Goal: Task Accomplishment & Management: Use online tool/utility

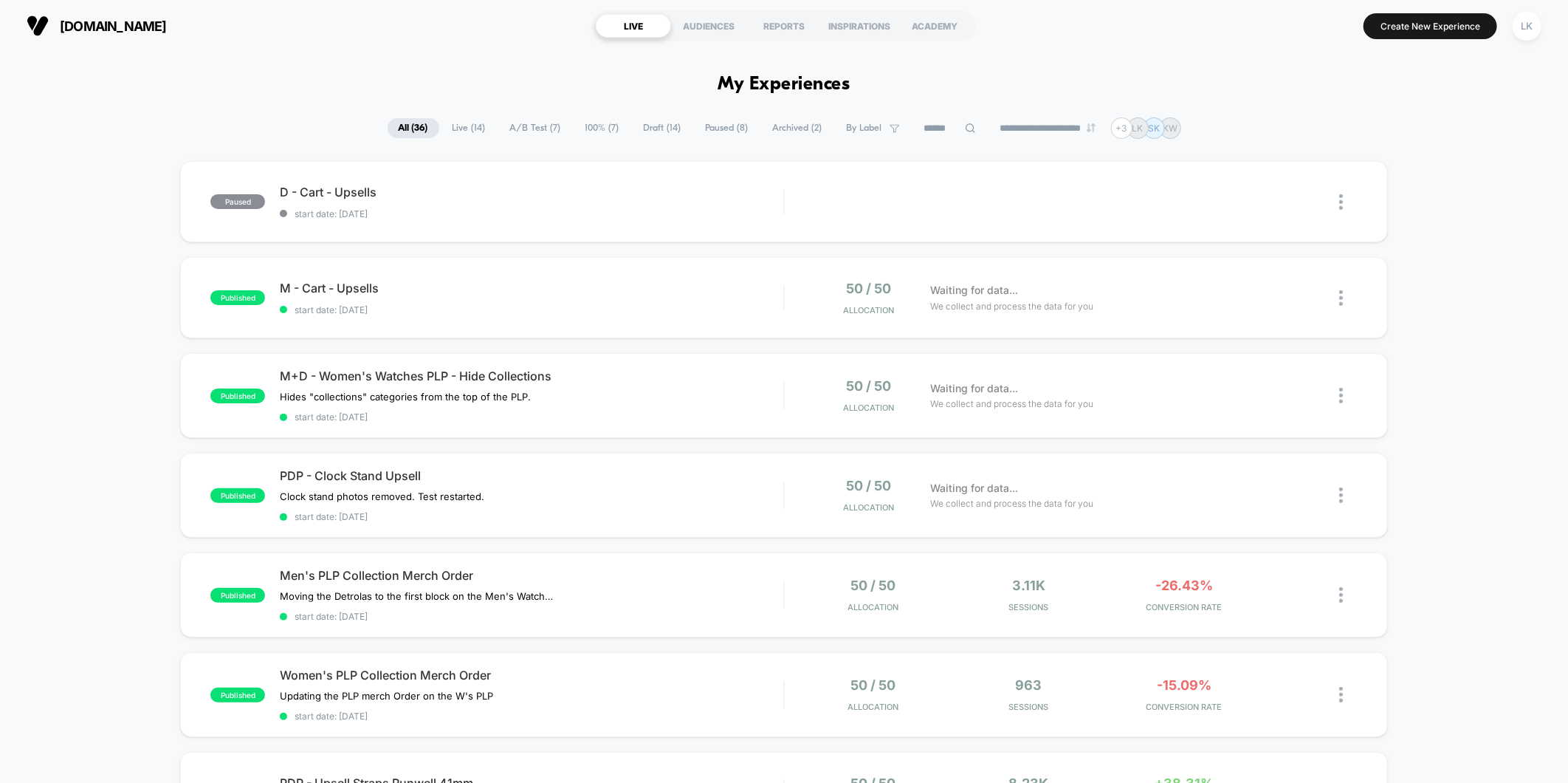
click at [643, 126] on span "Draft ( 14 )" at bounding box center [662, 128] width 60 height 20
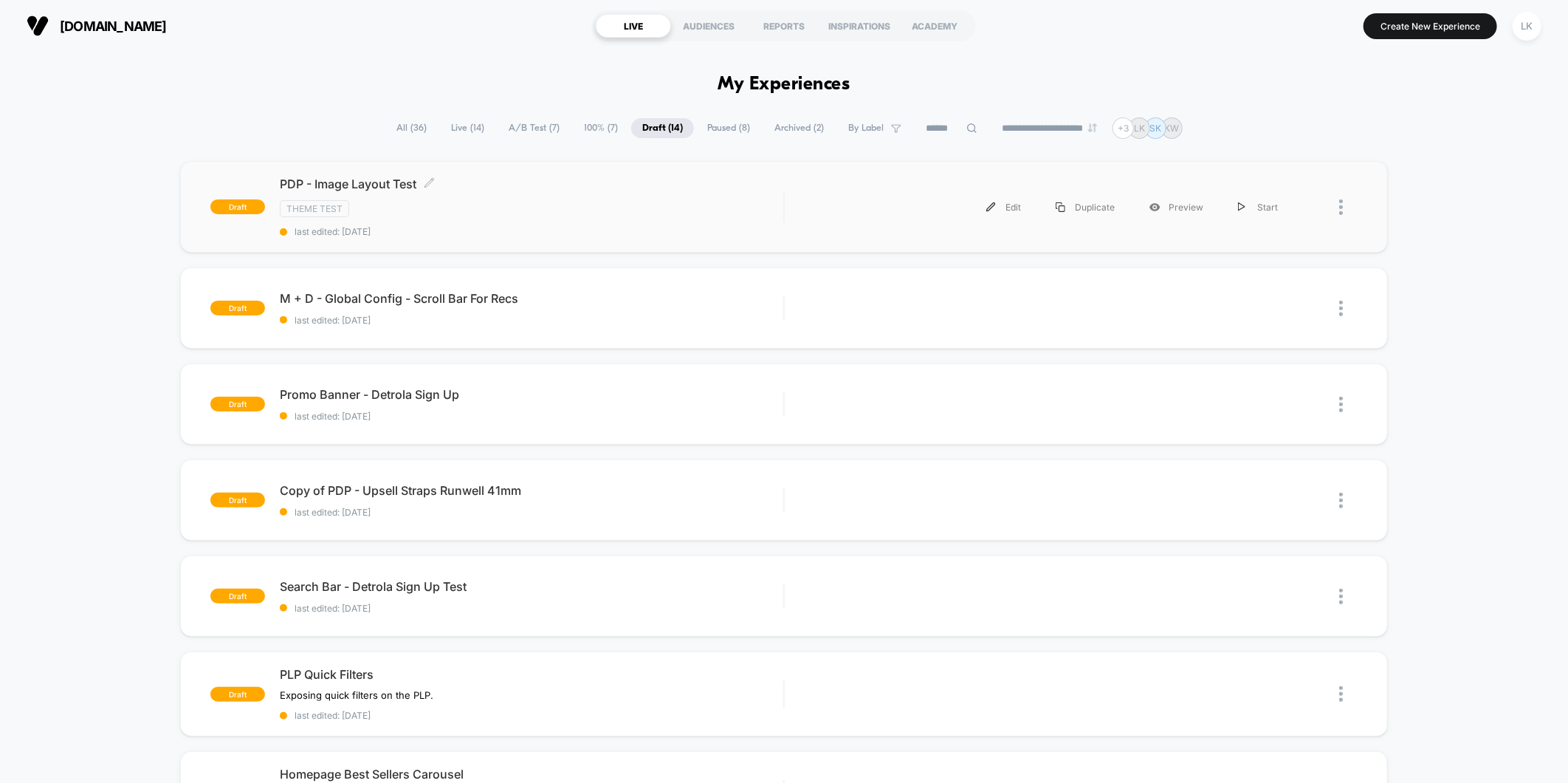
click at [462, 208] on div "Theme Test" at bounding box center [531, 209] width 504 height 17
